Goal: Task Accomplishment & Management: Use online tool/utility

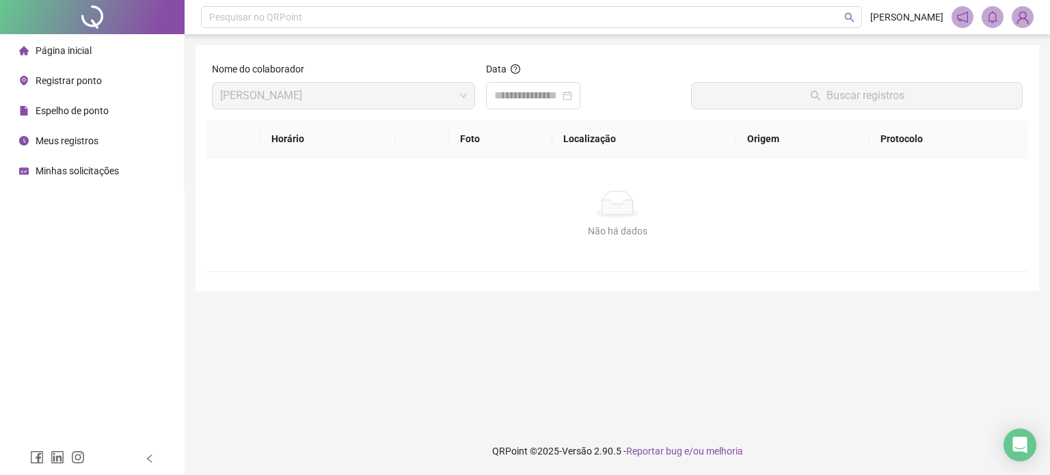
click at [73, 139] on span "Meus registros" at bounding box center [67, 140] width 63 height 11
click at [520, 99] on input at bounding box center [527, 96] width 66 height 16
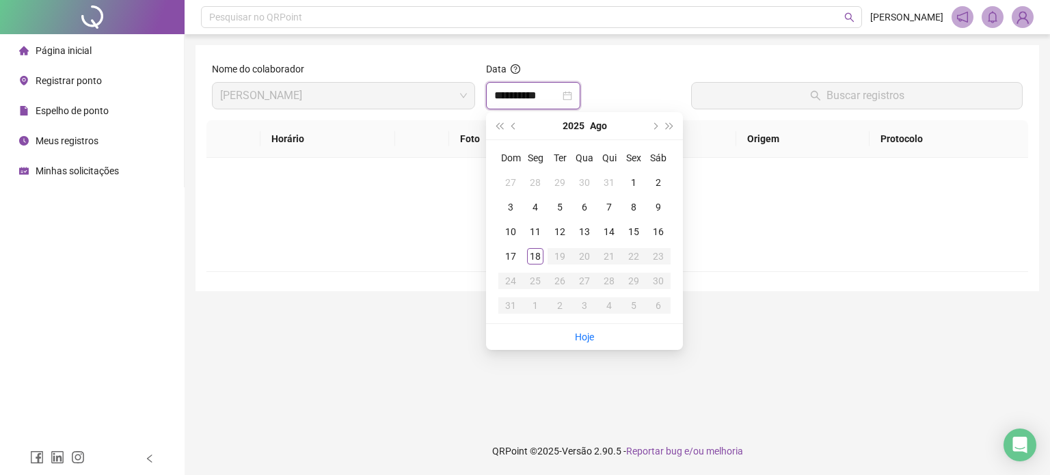
type input "**********"
click at [540, 259] on div "18" at bounding box center [535, 256] width 16 height 16
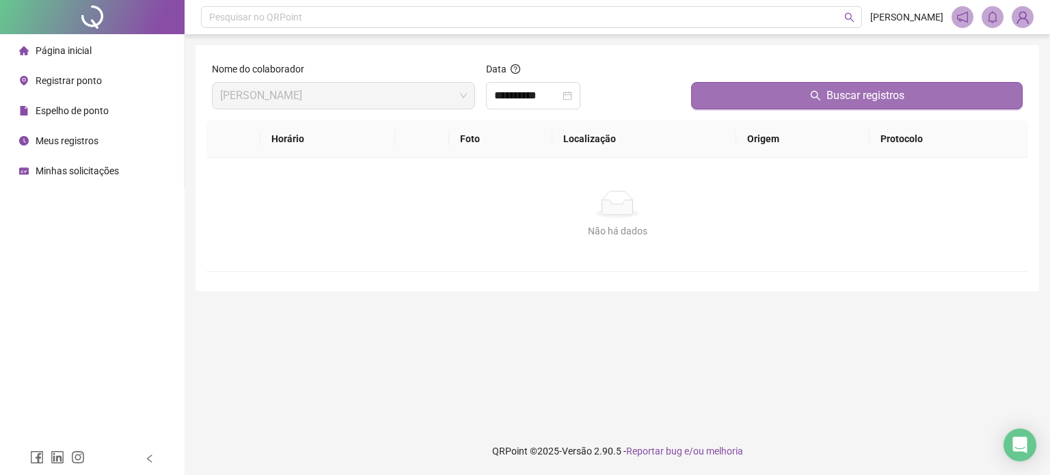
click at [775, 84] on button "Buscar registros" at bounding box center [857, 95] width 332 height 27
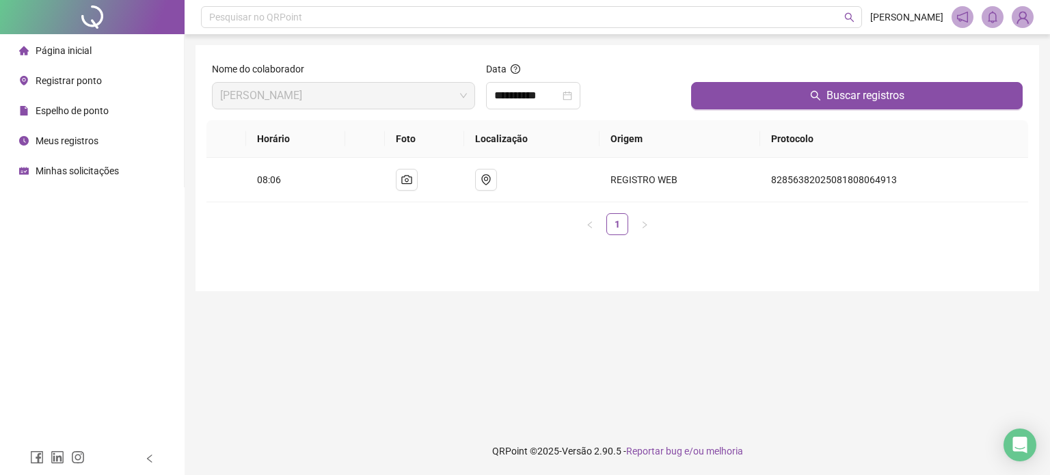
click at [72, 83] on span "Registrar ponto" at bounding box center [69, 80] width 66 height 11
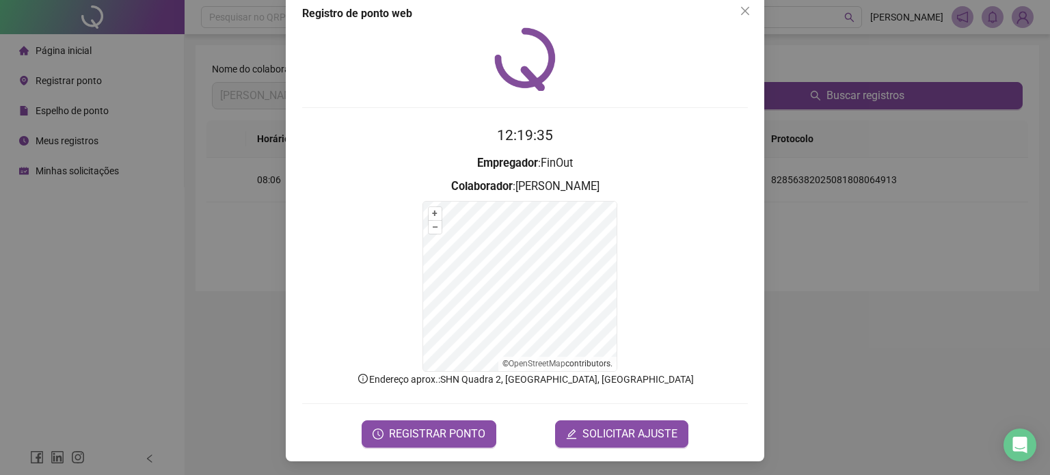
scroll to position [24, 0]
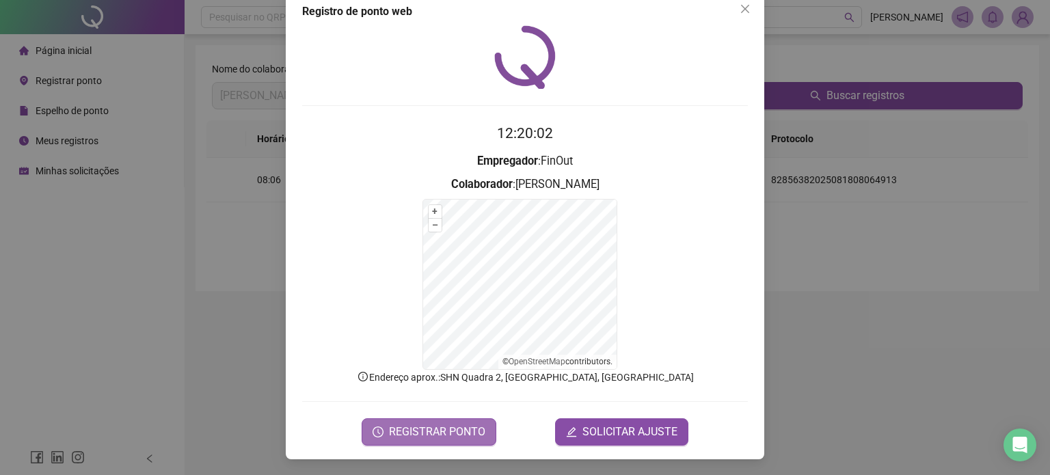
click at [409, 430] on span "REGISTRAR PONTO" at bounding box center [437, 432] width 96 height 16
